Goal: Task Accomplishment & Management: Manage account settings

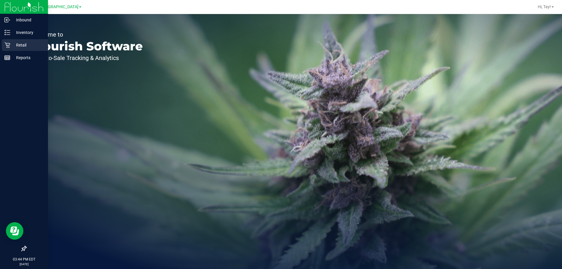
click at [7, 45] on icon at bounding box center [7, 45] width 6 height 6
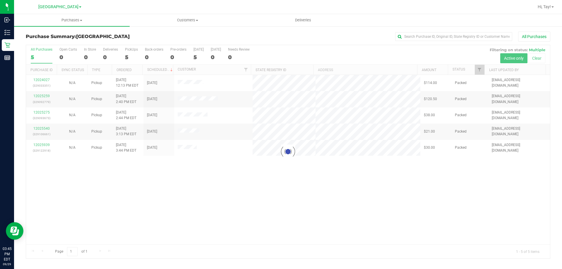
click at [336, 56] on div at bounding box center [288, 151] width 524 height 213
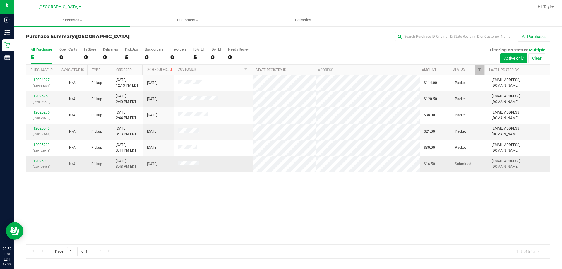
click at [35, 163] on link "12026033" at bounding box center [41, 161] width 16 height 4
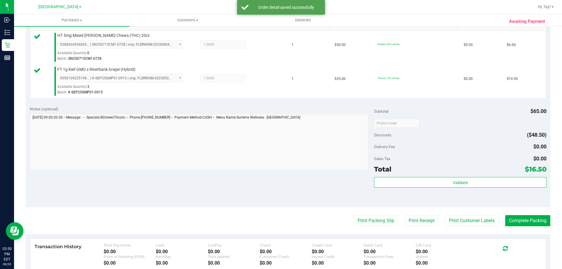
scroll to position [160, 0]
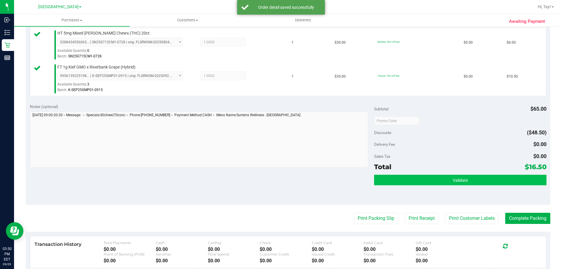
drag, startPoint x: 406, startPoint y: 191, endPoint x: 409, endPoint y: 181, distance: 10.5
click at [405, 189] on div "Validate" at bounding box center [460, 188] width 172 height 26
click at [409, 181] on button "Validate" at bounding box center [460, 180] width 172 height 11
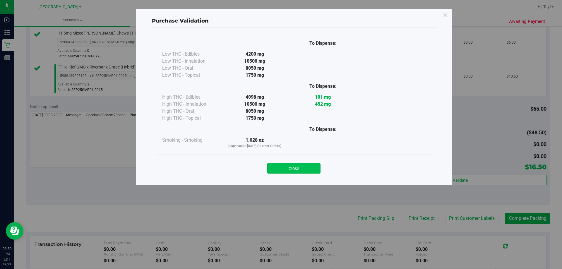
click at [310, 169] on button "Close" at bounding box center [293, 168] width 53 height 11
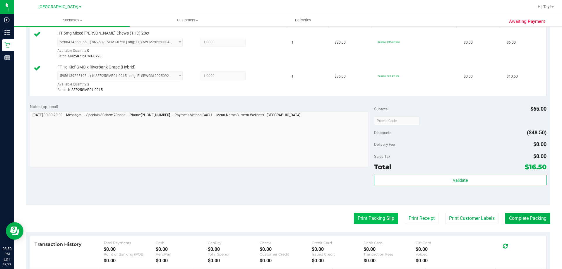
click at [360, 222] on button "Print Packing Slip" at bounding box center [376, 218] width 44 height 11
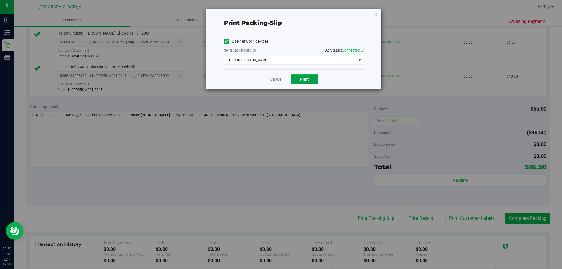
click at [302, 78] on span "Print" at bounding box center [304, 79] width 9 height 5
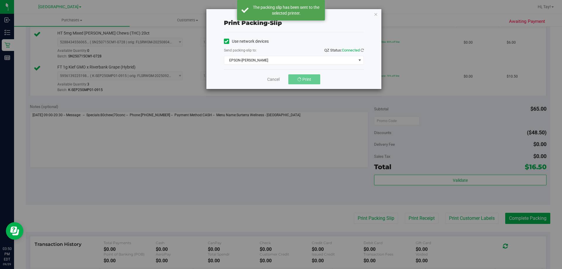
drag, startPoint x: 306, startPoint y: 40, endPoint x: 314, endPoint y: 22, distance: 19.4
drag, startPoint x: 314, startPoint y: 22, endPoint x: 275, endPoint y: 79, distance: 69.0
click at [275, 79] on link "Cancel" at bounding box center [276, 79] width 12 height 6
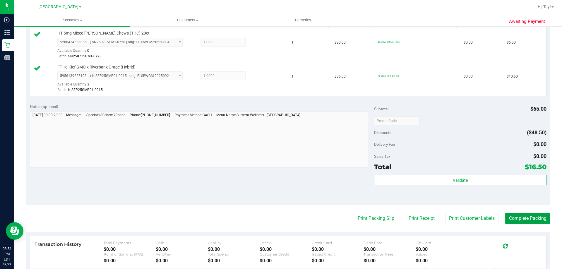
click at [513, 216] on button "Complete Packing" at bounding box center [527, 218] width 45 height 11
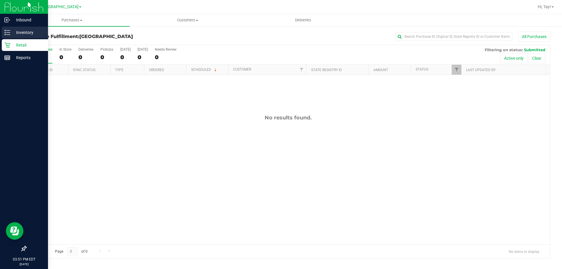
click at [5, 34] on icon at bounding box center [7, 33] width 6 height 6
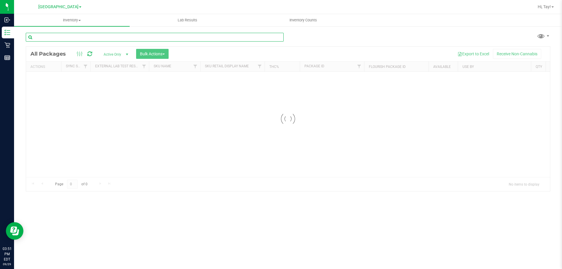
click at [106, 38] on input "text" at bounding box center [155, 37] width 258 height 9
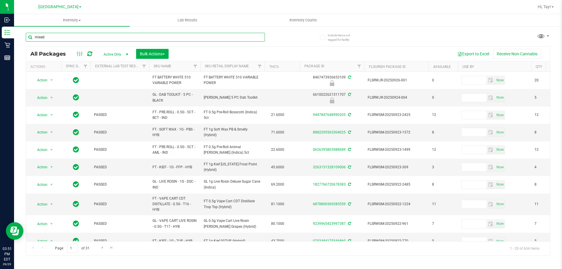
type input "mixed"
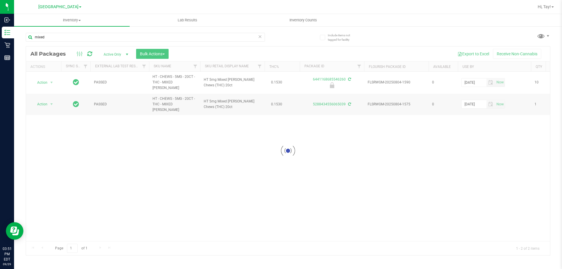
click at [253, 67] on div at bounding box center [288, 151] width 524 height 209
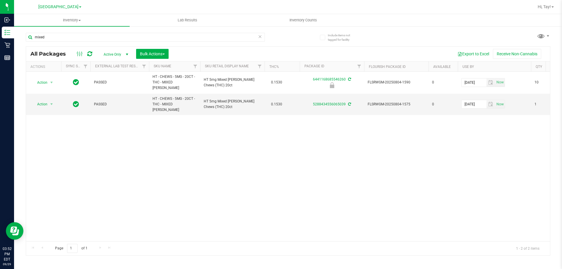
click at [251, 139] on div "Action Action Edit attributes Global inventory Locate package Package audit log…" at bounding box center [288, 157] width 524 height 170
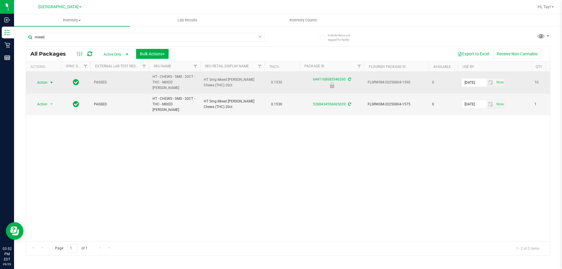
click at [49, 80] on span "select" at bounding box center [51, 82] width 5 height 5
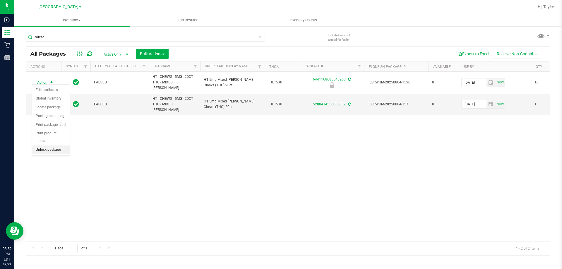
click at [49, 146] on li "Unlock package" at bounding box center [50, 150] width 37 height 9
click at [204, 148] on div "Action Action Create package Edit attributes Global inventory Locate package Lo…" at bounding box center [288, 157] width 524 height 170
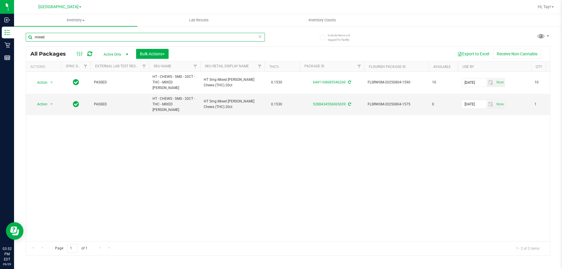
click at [112, 35] on input "mixed" at bounding box center [145, 37] width 239 height 9
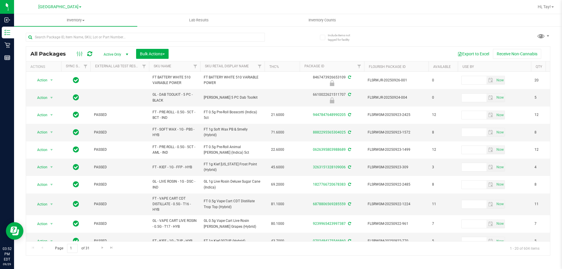
click at [261, 48] on div "All Packages Active Only Active Only Lab Samples Locked All External Internal B…" at bounding box center [288, 54] width 524 height 15
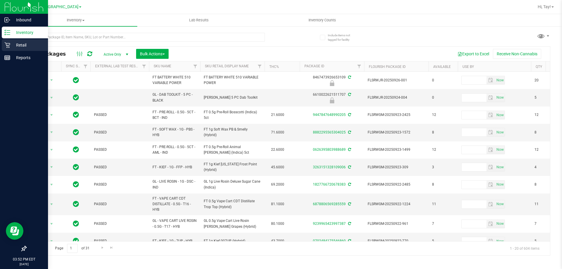
click at [8, 45] on icon at bounding box center [7, 45] width 6 height 6
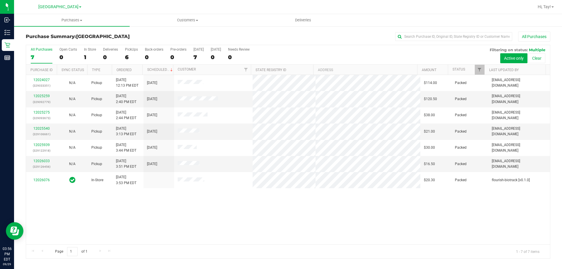
click at [273, 227] on div "12024027 (329033351) N/A Pickup [DATE] 12:13 PM EDT 9/29/2025 $114.00 Packed [E…" at bounding box center [288, 160] width 524 height 170
drag, startPoint x: 292, startPoint y: 212, endPoint x: 308, endPoint y: 204, distance: 17.4
click at [294, 212] on div "12024027 (329033351) N/A Pickup [DATE] 12:13 PM EDT 9/29/2025 $114.00 Packed [E…" at bounding box center [288, 160] width 524 height 170
click at [150, 198] on div "12024027 (329033351) N/A Pickup [DATE] 12:13 PM EDT 9/29/2025 $114.00 Packed [E…" at bounding box center [288, 160] width 524 height 170
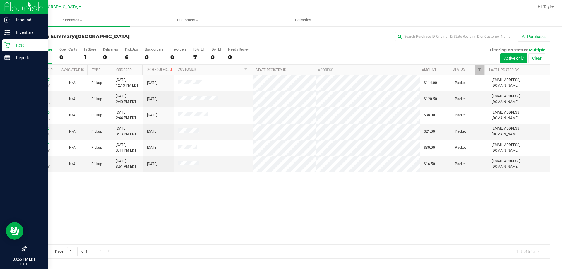
click at [9, 47] on icon at bounding box center [7, 45] width 6 height 6
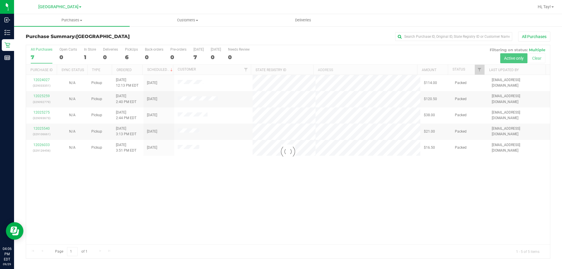
click at [207, 172] on div at bounding box center [288, 151] width 524 height 213
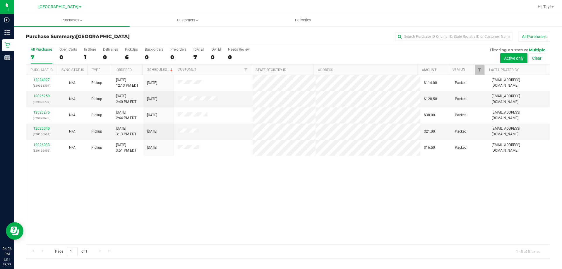
click at [215, 186] on div "12024027 (329033351) N/A Pickup [DATE] 12:13 PM EDT 9/29/2025 $114.00 Packed [E…" at bounding box center [288, 160] width 524 height 170
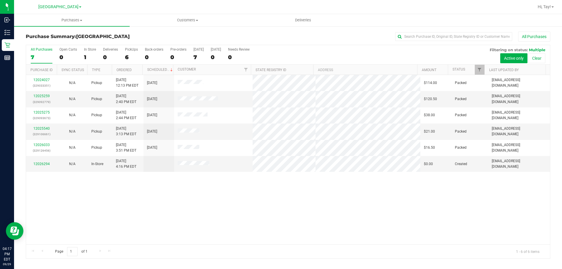
click at [319, 209] on div "12024027 (329033351) N/A Pickup [DATE] 12:13 PM EDT 9/29/2025 $114.00 Packed [E…" at bounding box center [288, 160] width 524 height 170
click at [318, 200] on div "12024027 (329033351) N/A Pickup [DATE] 12:13 PM EDT 9/29/2025 $114.00 Packed [E…" at bounding box center [288, 160] width 524 height 170
click at [285, 240] on div "12024027 (329033351) N/A Pickup [DATE] 12:13 PM EDT 9/29/2025 $114.00 Packed [E…" at bounding box center [288, 160] width 524 height 170
click at [253, 233] on div "12024027 (329033351) N/A Pickup [DATE] 12:13 PM EDT 9/29/2025 $114.00 Packed [E…" at bounding box center [288, 160] width 524 height 170
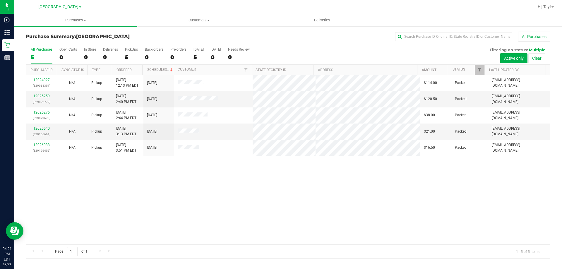
click at [219, 189] on div "12024027 (329033351) N/A Pickup 9/29/2025 12:13 PM EDT 9/29/2025 $114.00 Packed…" at bounding box center [288, 160] width 524 height 170
click at [172, 228] on div "12024027 (329033351) N/A Pickup 9/29/2025 12:13 PM EDT 9/29/2025 $114.00 Packed…" at bounding box center [288, 160] width 524 height 170
click at [170, 247] on div "Page 1 of 1 1 - 5 of 5 items" at bounding box center [288, 251] width 524 height 14
click at [135, 205] on div "12024027 (329033351) N/A Pickup 9/29/2025 12:13 PM EDT 9/29/2025 $114.00 Packed…" at bounding box center [288, 160] width 524 height 170
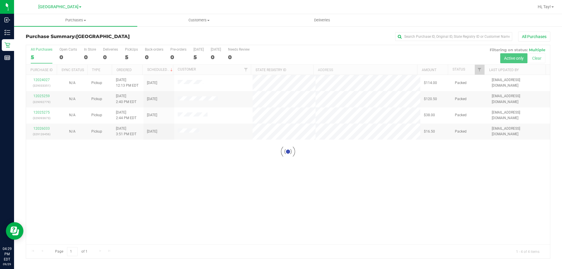
click at [203, 186] on div at bounding box center [288, 151] width 524 height 213
click at [539, 8] on span "Hi, Tay!" at bounding box center [544, 6] width 13 height 5
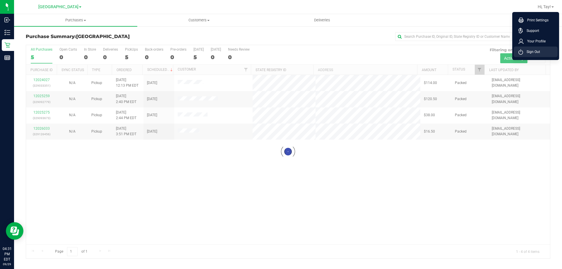
click at [530, 52] on span "Sign Out" at bounding box center [531, 52] width 17 height 6
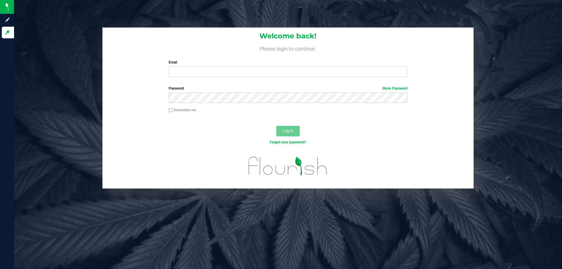
click at [186, 77] on div "Welcome back! Please login to continue. Email Required Please format your email…" at bounding box center [287, 55] width 371 height 54
click at [180, 62] on label "Email" at bounding box center [288, 62] width 239 height 5
click at [180, 66] on input "Email" at bounding box center [288, 71] width 239 height 11
click at [184, 72] on input "Email" at bounding box center [288, 71] width 239 height 11
type input "fverity@liveparallel.com"
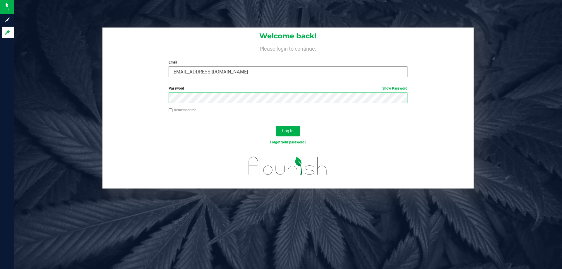
click at [276, 126] on button "Log In" at bounding box center [287, 131] width 23 height 11
